Goal: Obtain resource: Download file/media

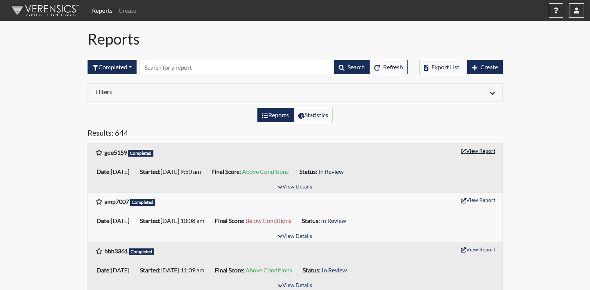
click at [484, 150] on button "View Report" at bounding box center [478, 151] width 41 height 12
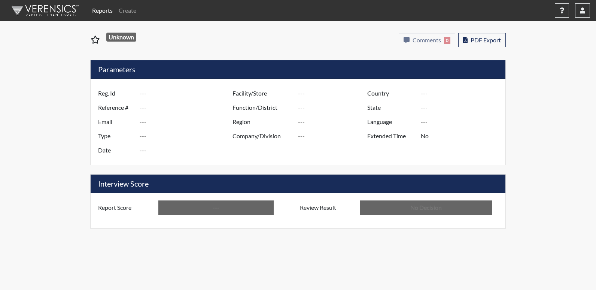
type input "gde5159"
type input "51581"
type input "---"
type input "Corrections Pre-Employment"
type input "Oct 3, 2025"
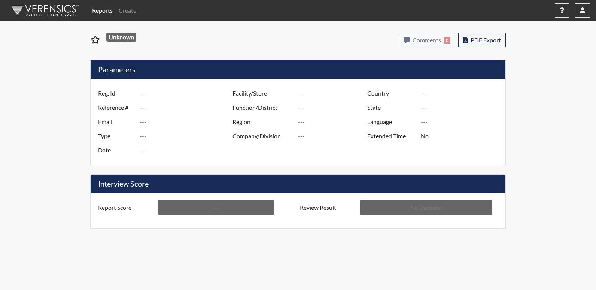
type input "[PERSON_NAME]"
type input "[GEOGRAPHIC_DATA]"
type input "[US_STATE]"
type input "English"
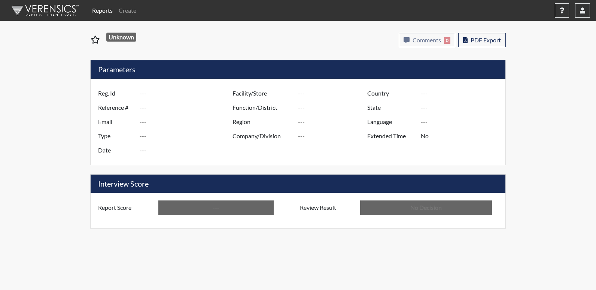
type input "Above Conditions"
type input "In Review"
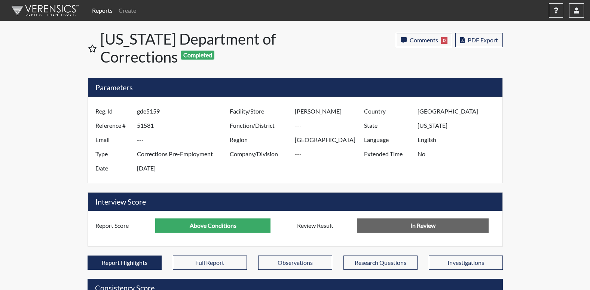
scroll to position [124, 311]
click at [488, 42] on span "PDF Export" at bounding box center [483, 39] width 30 height 7
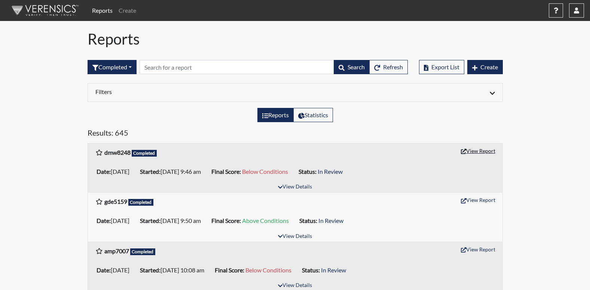
click at [483, 152] on button "View Report" at bounding box center [478, 151] width 41 height 12
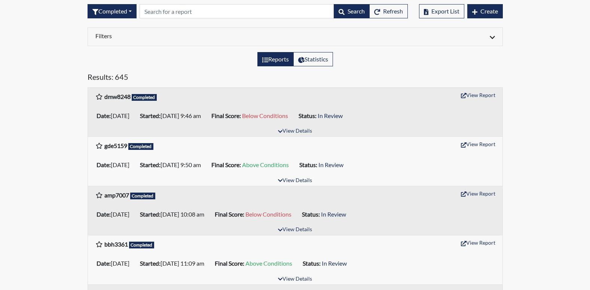
scroll to position [37, 0]
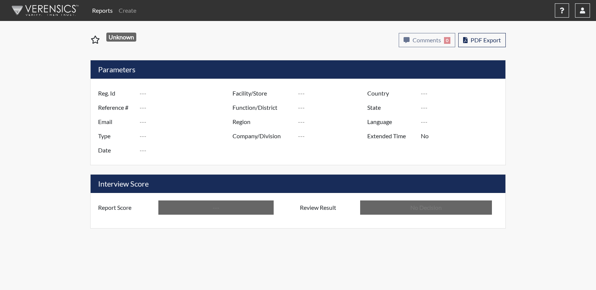
type input "dmw8248"
type input "51579"
type input "---"
type input "Corrections Pre-Employment"
type input "[DATE]"
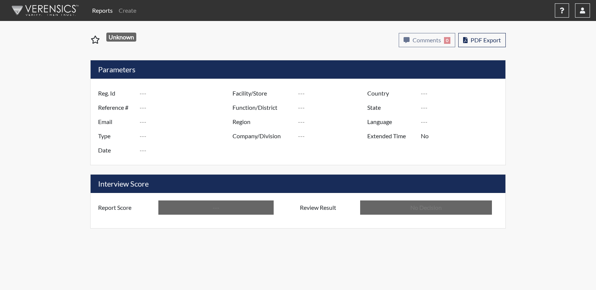
type input "[PERSON_NAME]"
type input "[GEOGRAPHIC_DATA]"
type input "[US_STATE]"
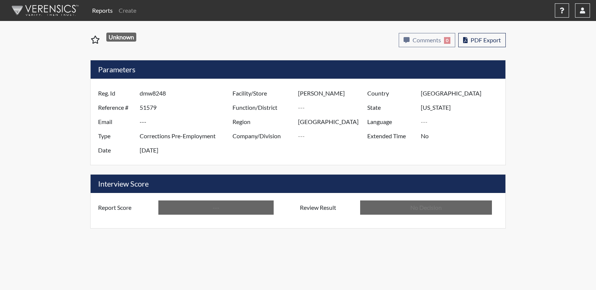
type input "English"
type input "Below Conditions"
type input "In Review"
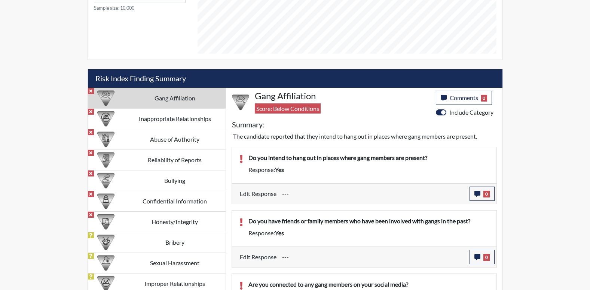
scroll to position [412, 0]
